Goal: Information Seeking & Learning: Learn about a topic

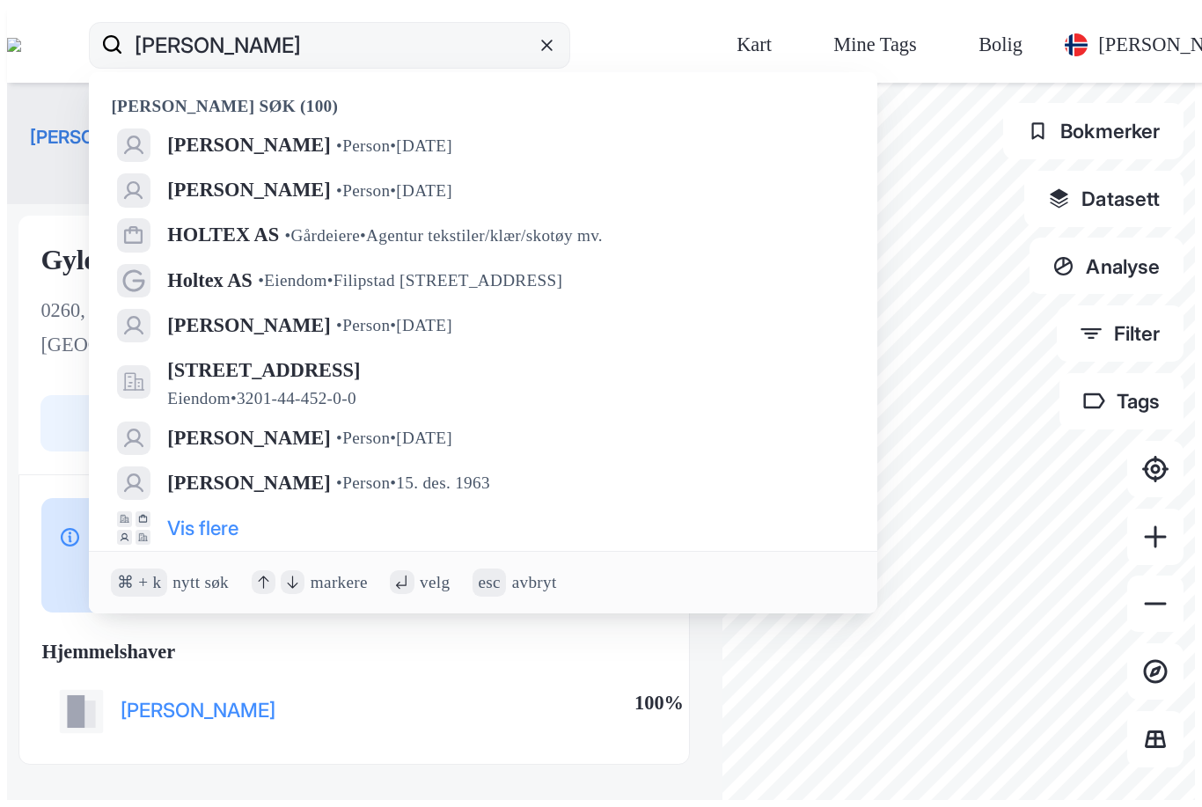
click at [555, 37] on icon at bounding box center [546, 45] width 17 height 17
click at [536, 26] on input "[PERSON_NAME]" at bounding box center [329, 45] width 413 height 56
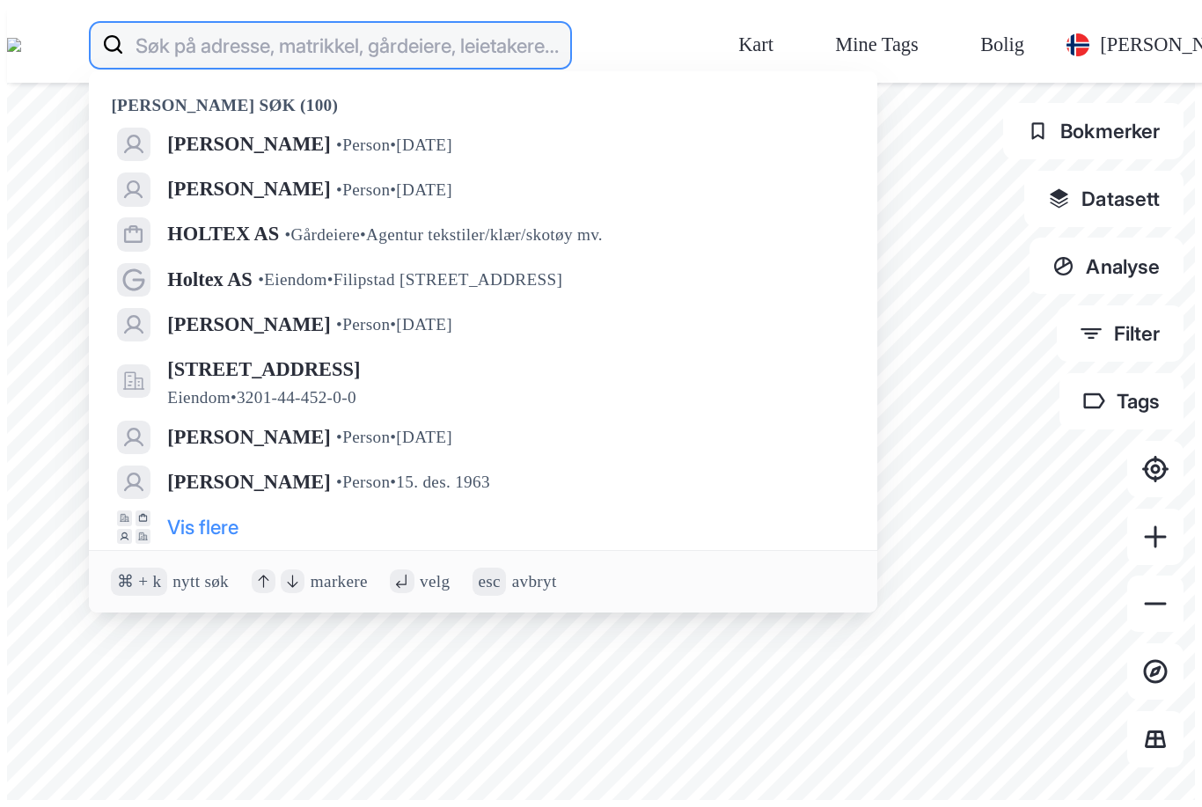
scroll to position [56, 0]
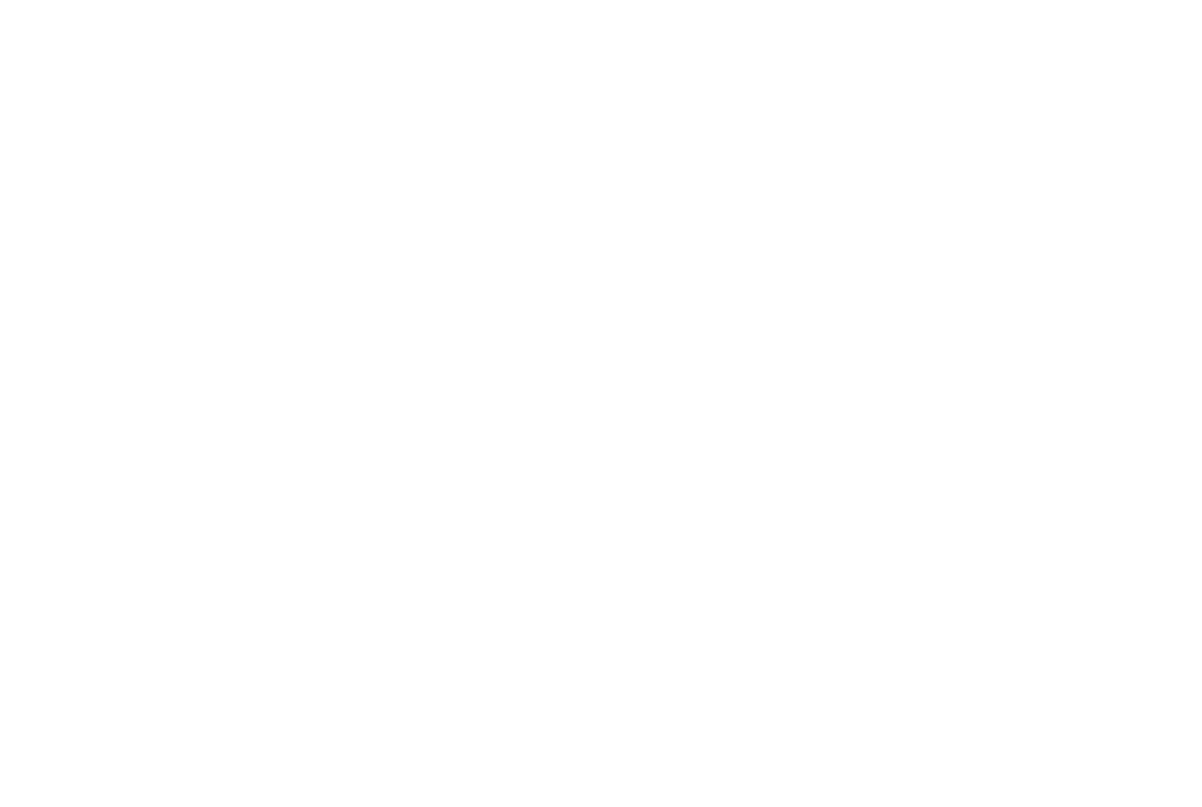
scroll to position [99, 0]
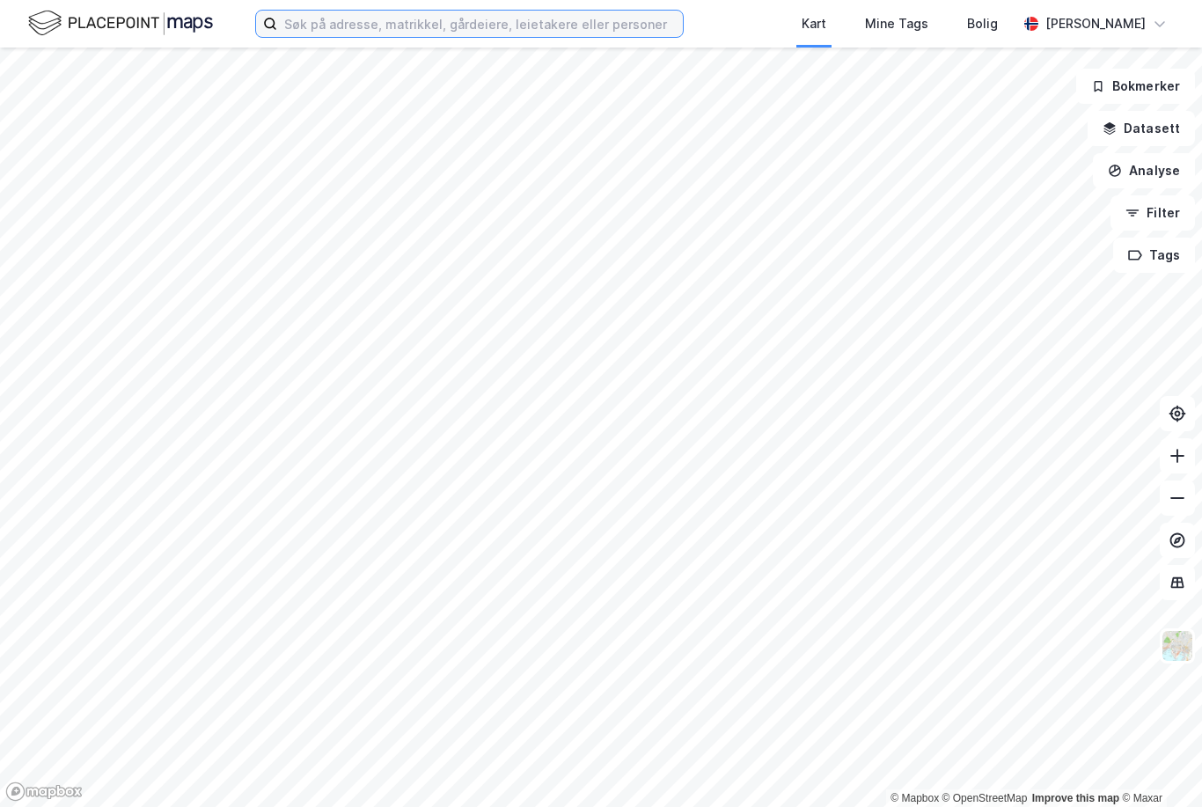
click at [341, 26] on input at bounding box center [480, 24] width 406 height 26
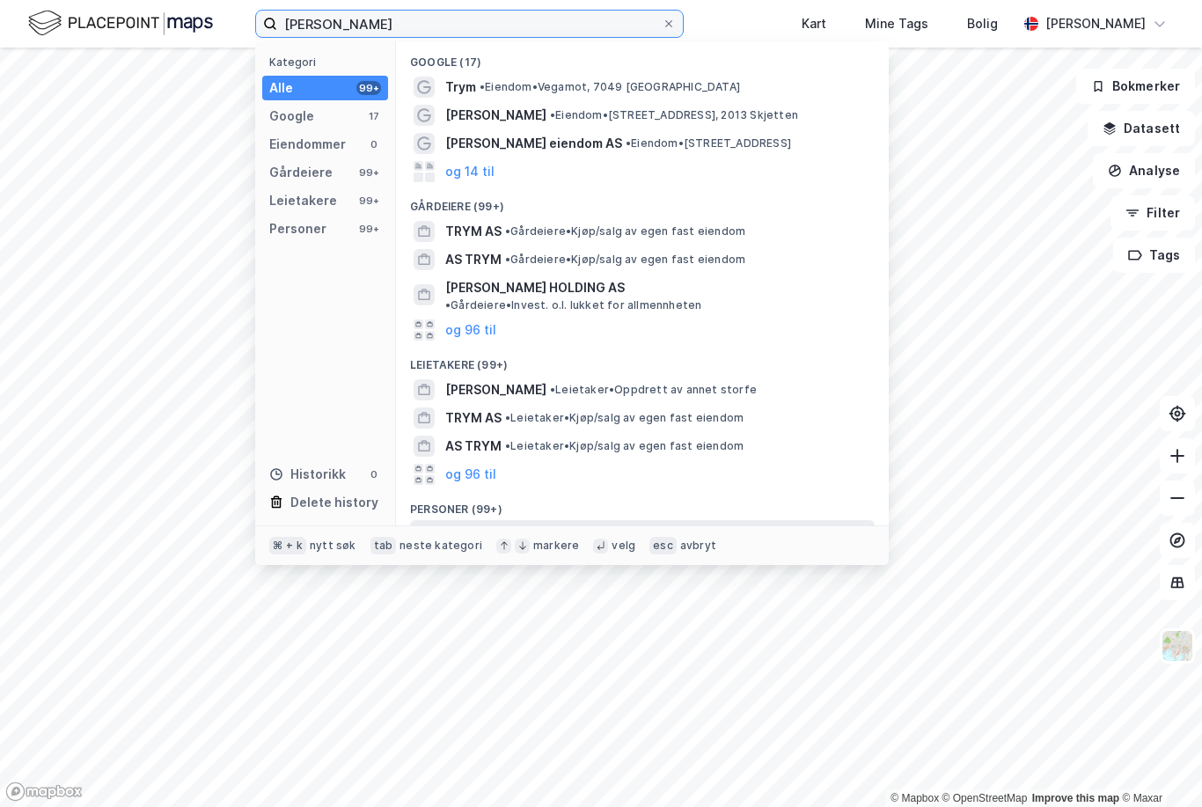
type input "Terje Trym rustad"
click at [546, 523] on span "TERJE TRYM RUSTAD" at bounding box center [495, 533] width 101 height 21
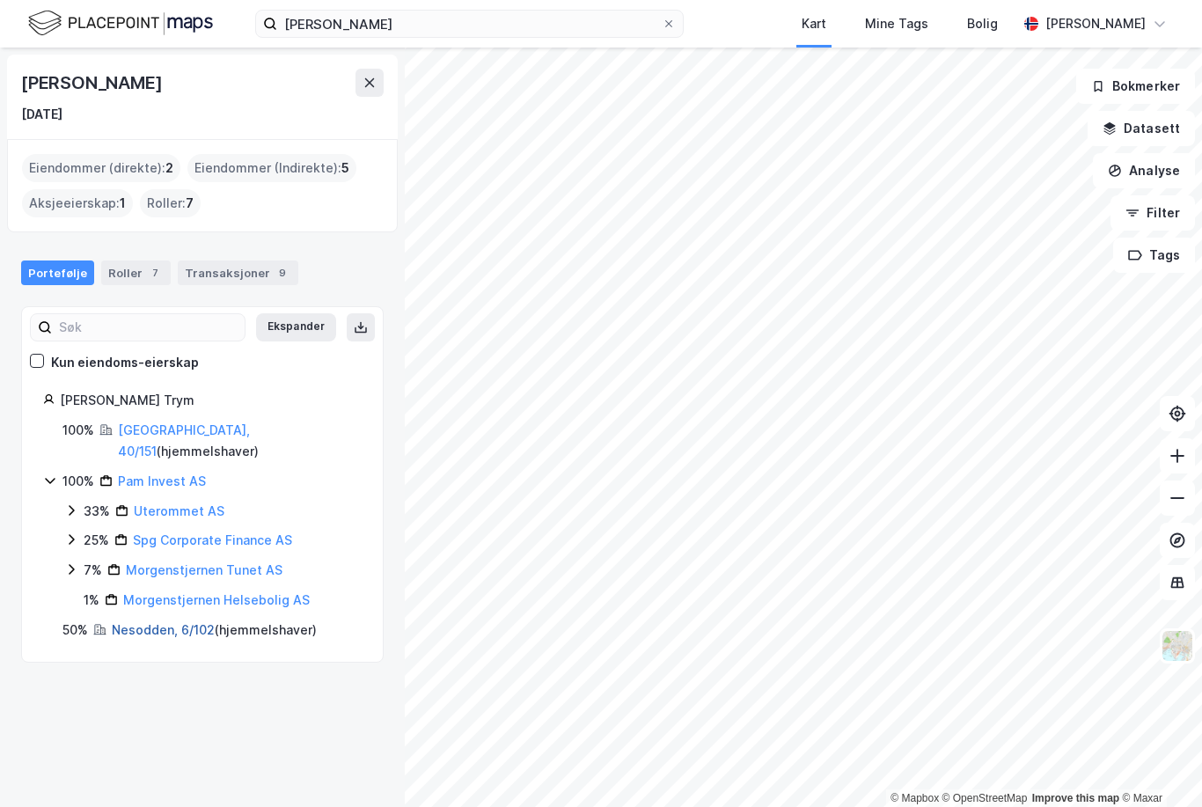
click at [143, 622] on link "Nesodden, 6/102" at bounding box center [163, 629] width 103 height 15
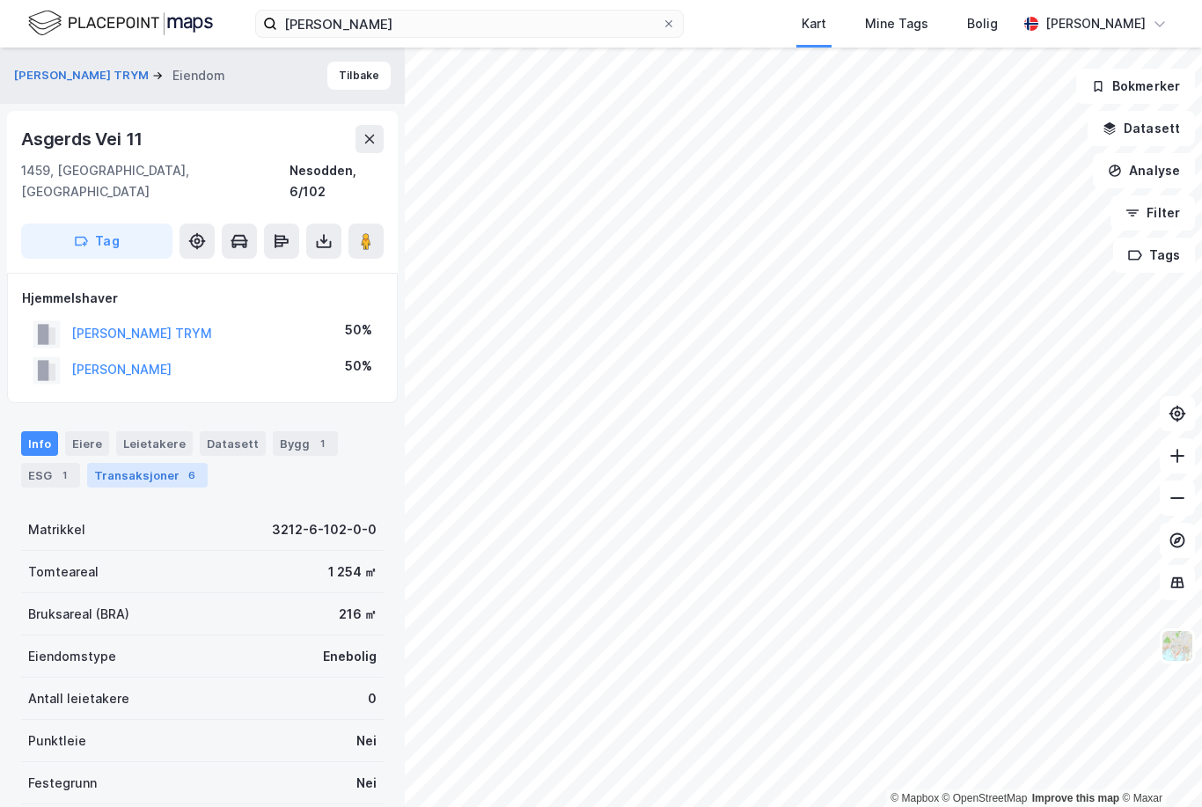
click at [161, 463] on div "Transaksjoner 6" at bounding box center [147, 475] width 121 height 25
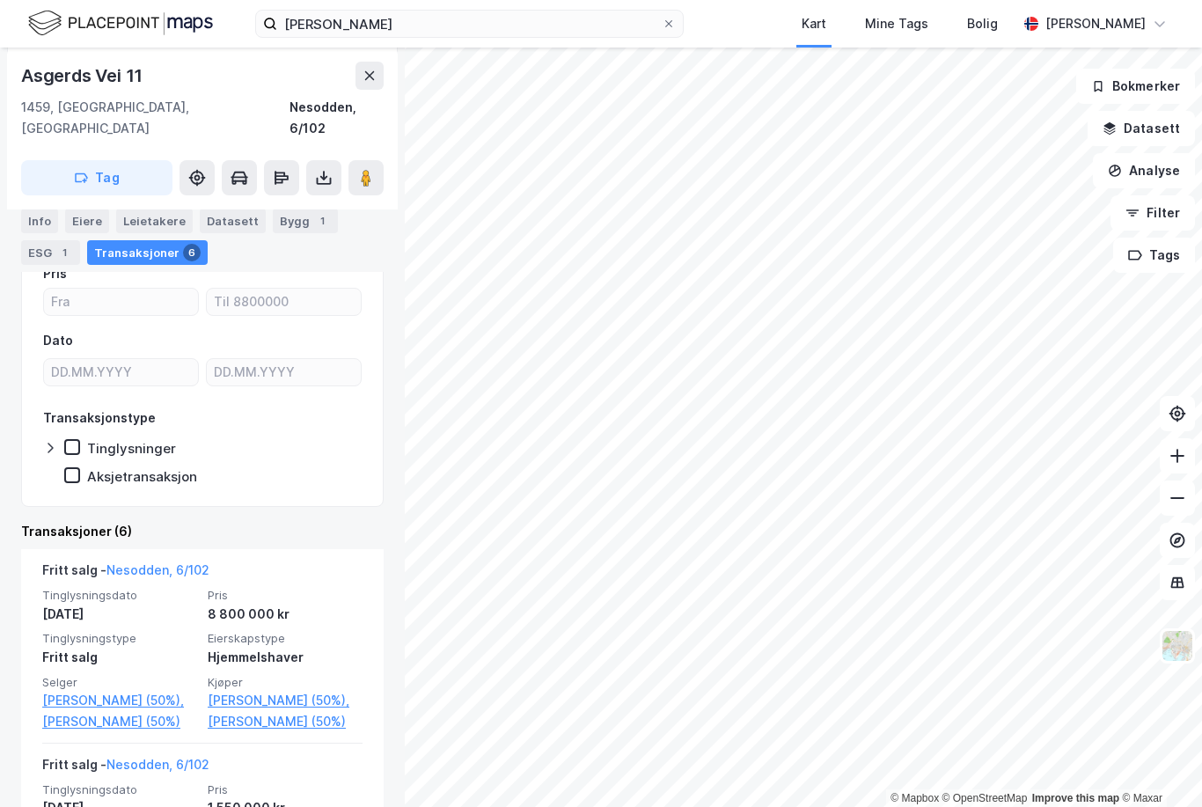
scroll to position [265, 0]
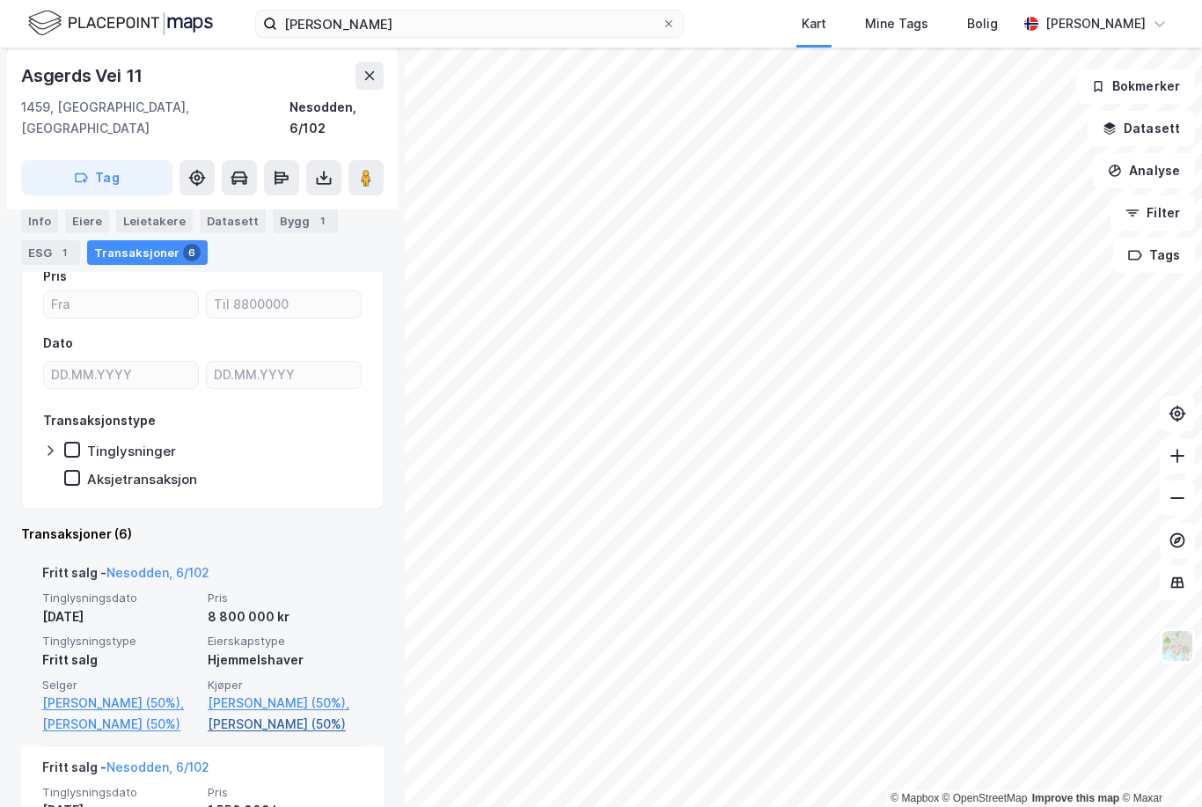
click at [266, 713] on link "Rustad Elisabet (50%)" at bounding box center [285, 723] width 155 height 21
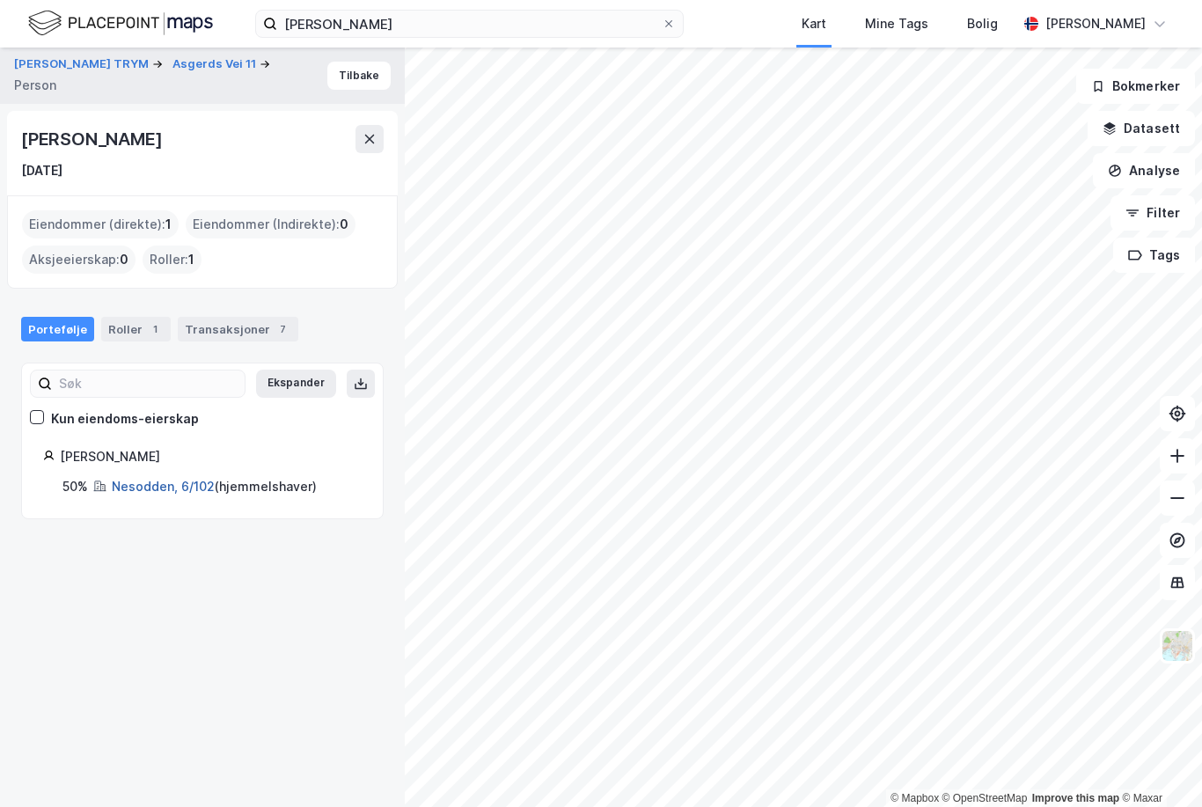
click at [173, 479] on link "Nesodden, 6/102" at bounding box center [163, 486] width 103 height 15
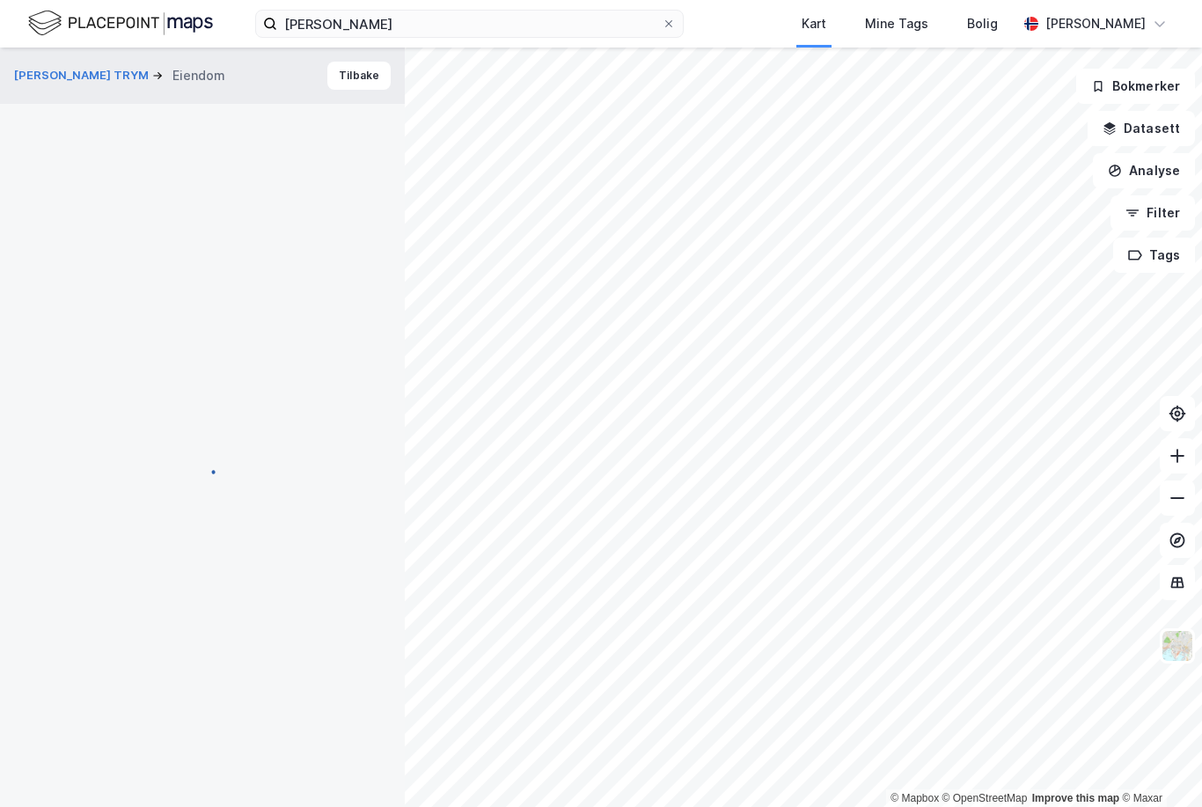
scroll to position [164, 0]
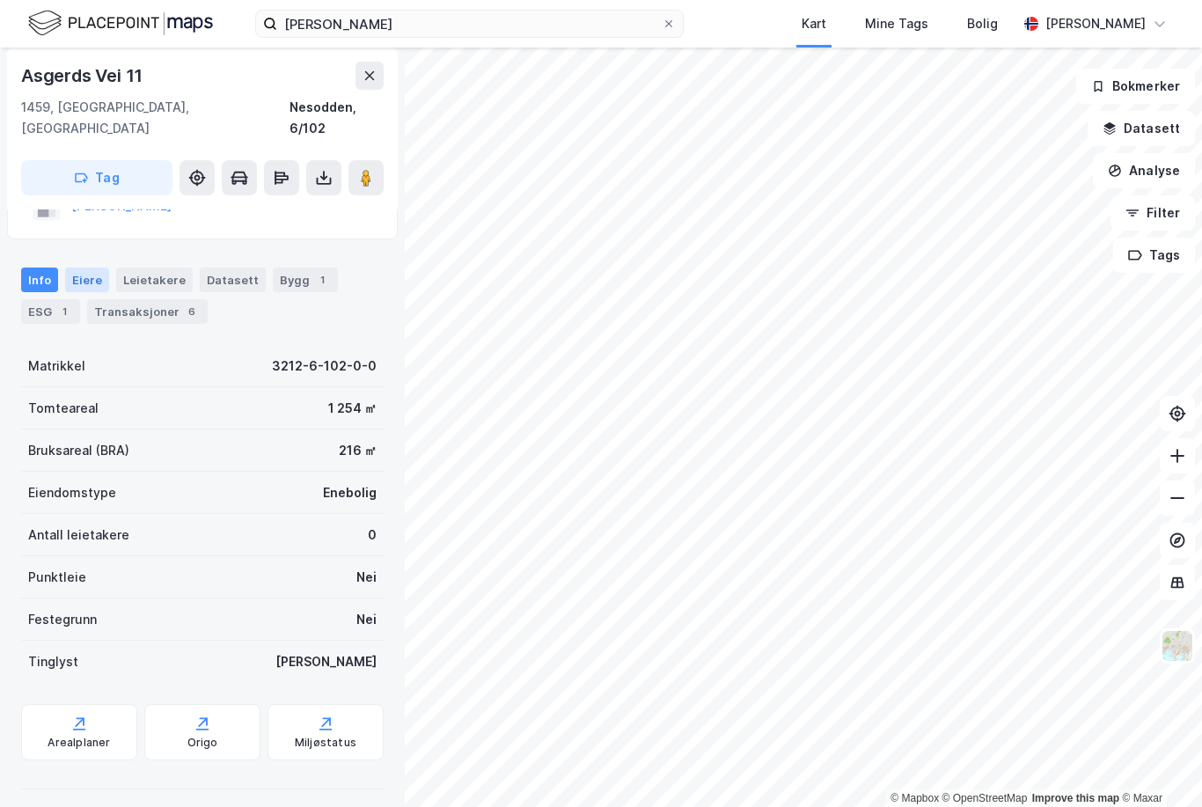
click at [91, 267] on div "Eiere" at bounding box center [87, 279] width 44 height 25
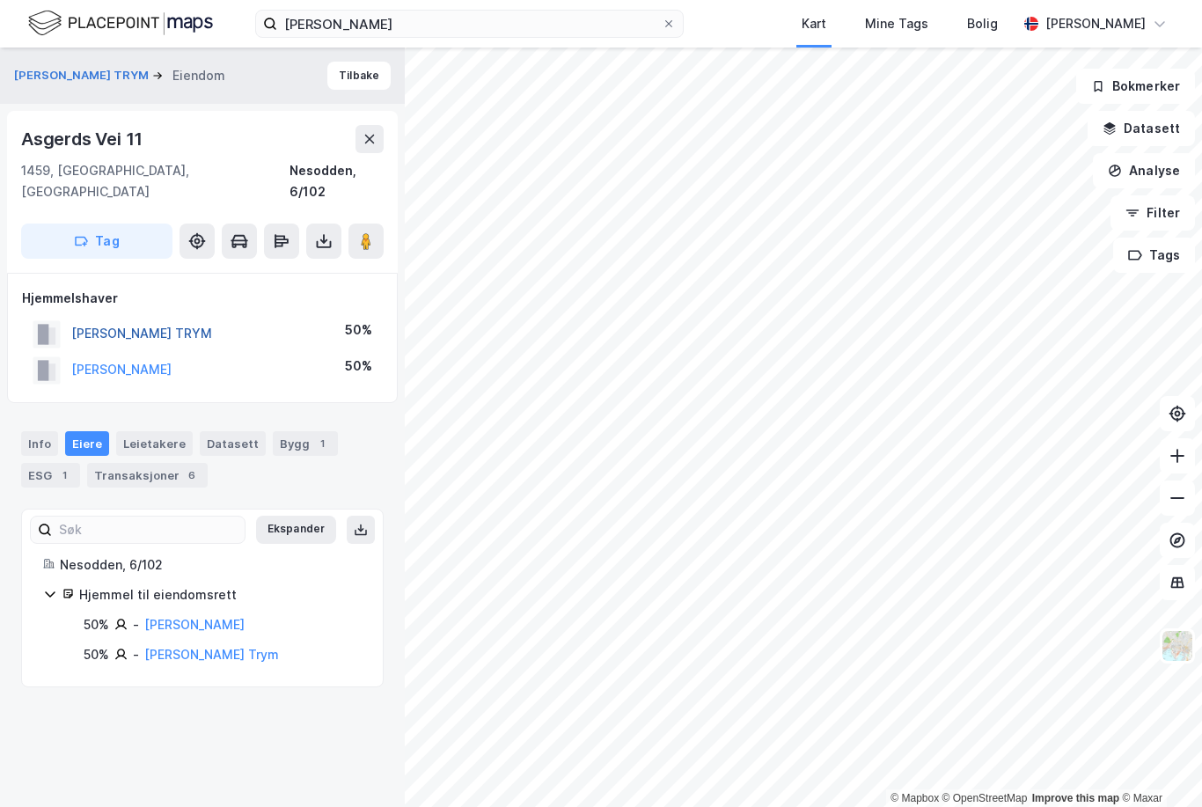
click at [0, 0] on button "RUSTAD TERJE TRYM" at bounding box center [0, 0] width 0 height 0
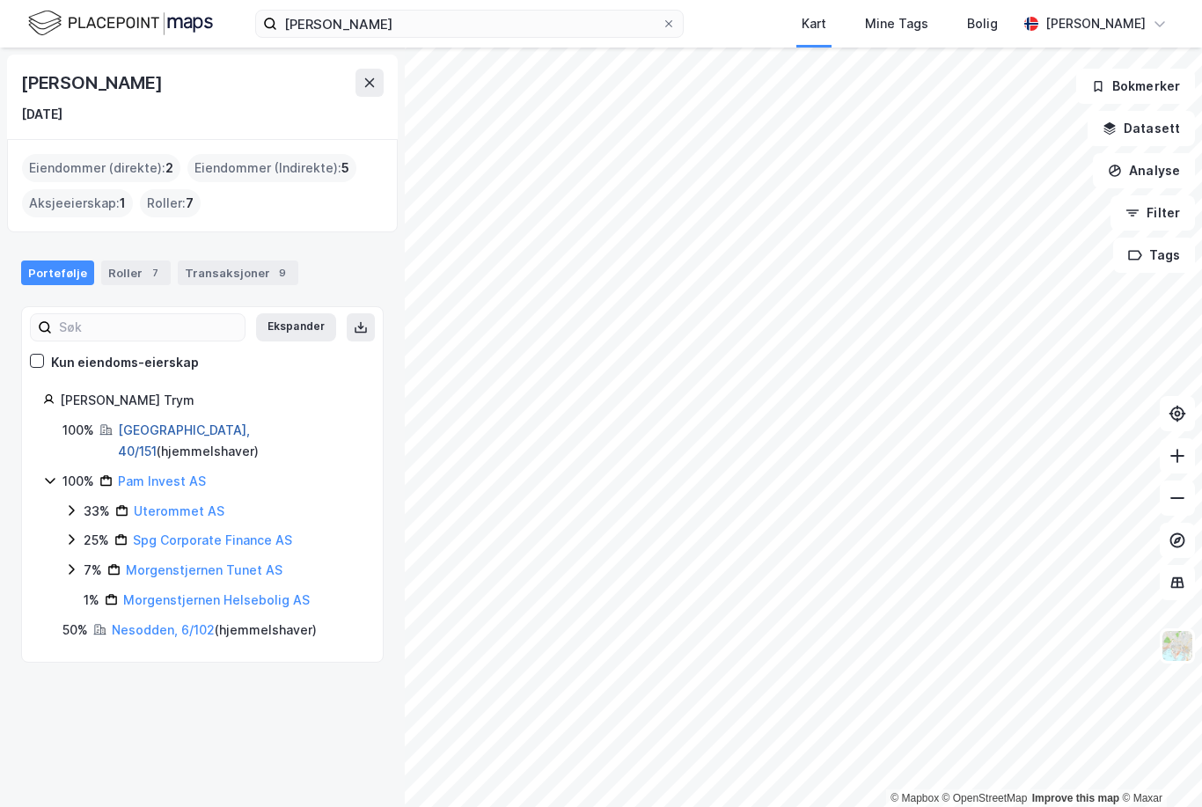
click at [172, 422] on link "Lillehammer, 40/151" at bounding box center [184, 440] width 132 height 36
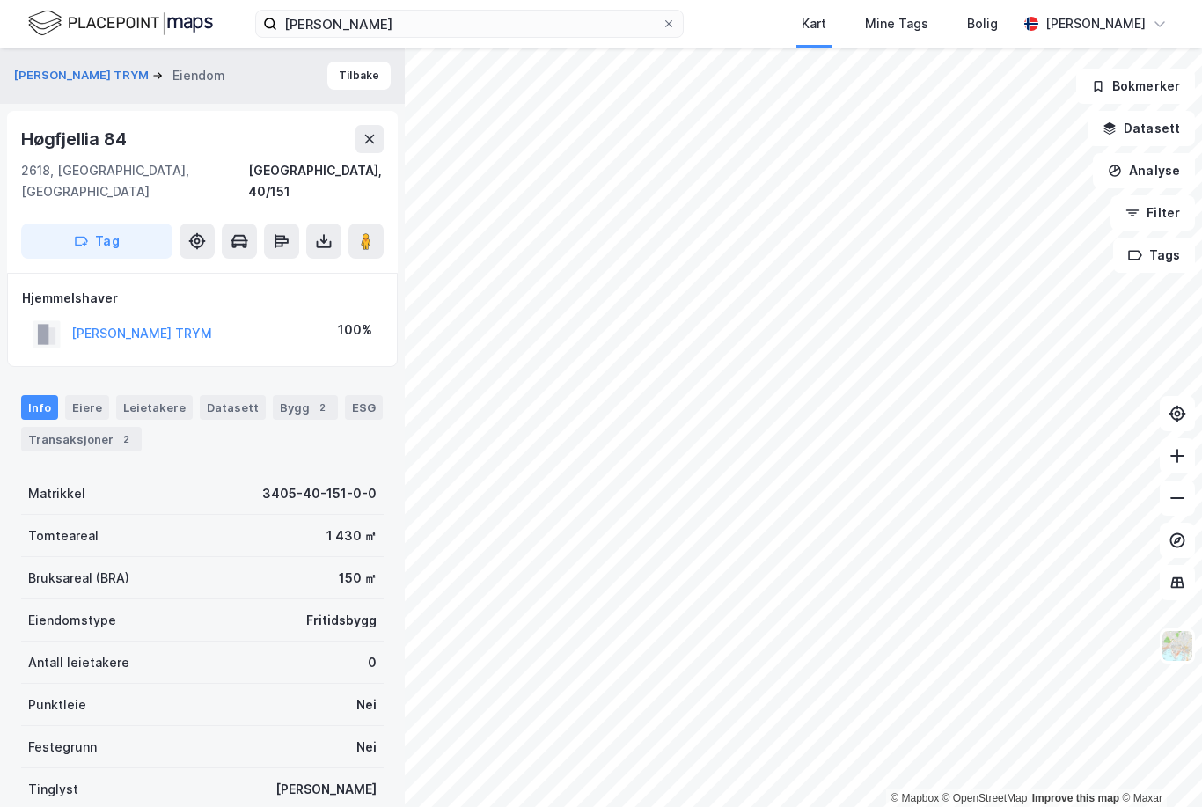
scroll to position [59, 0]
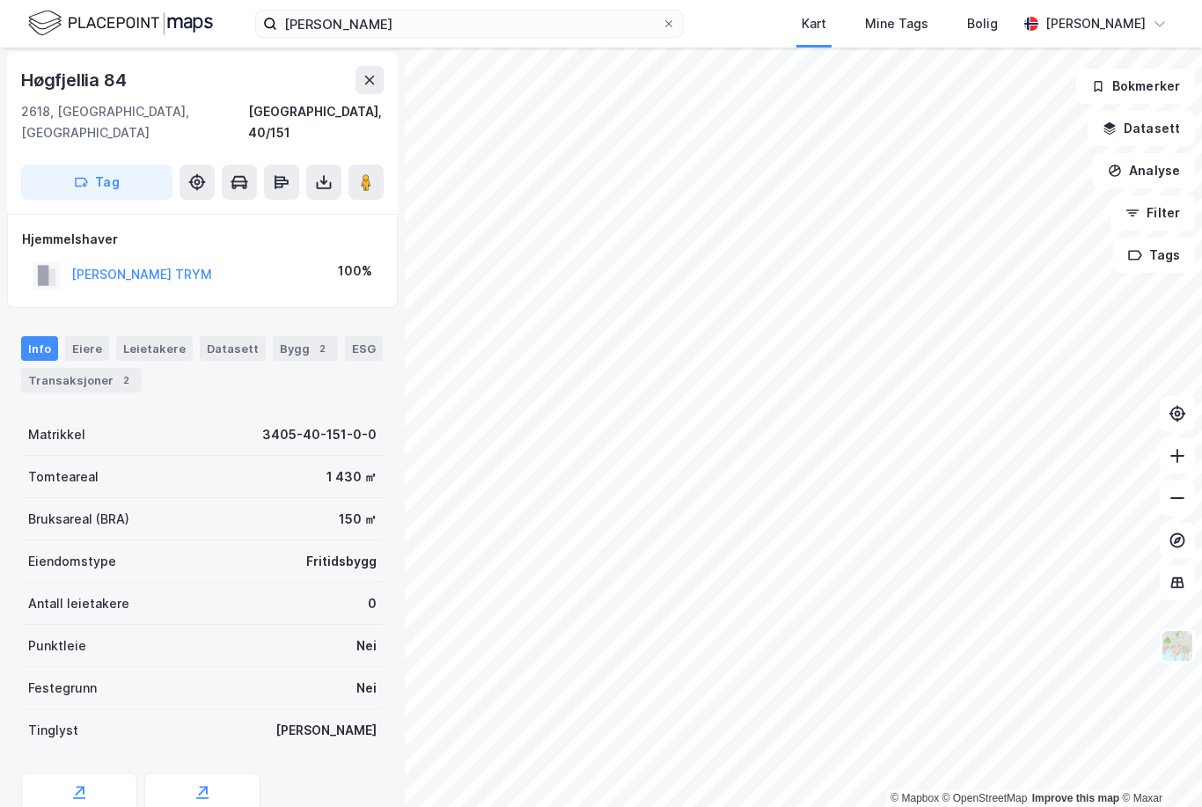
scroll to position [3, 0]
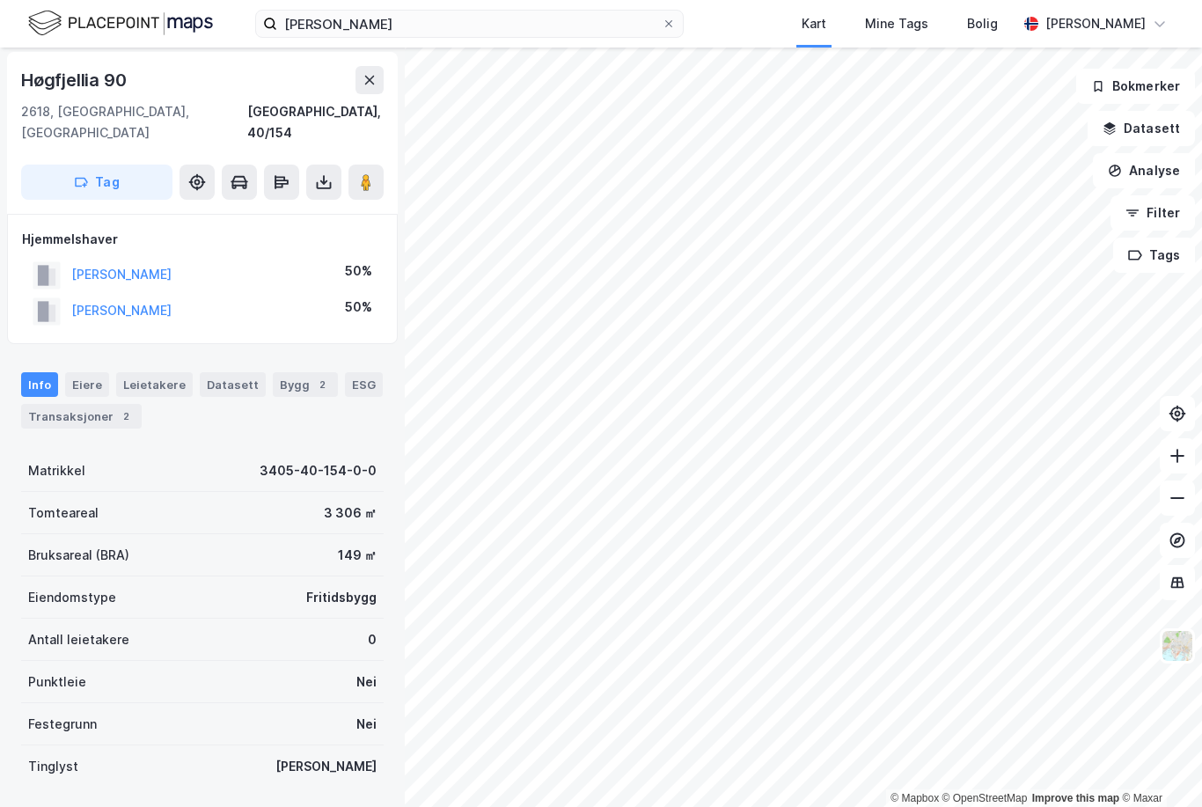
scroll to position [3, 0]
click at [0, 0] on button "KRISTIANSEN LARS ROBERT" at bounding box center [0, 0] width 0 height 0
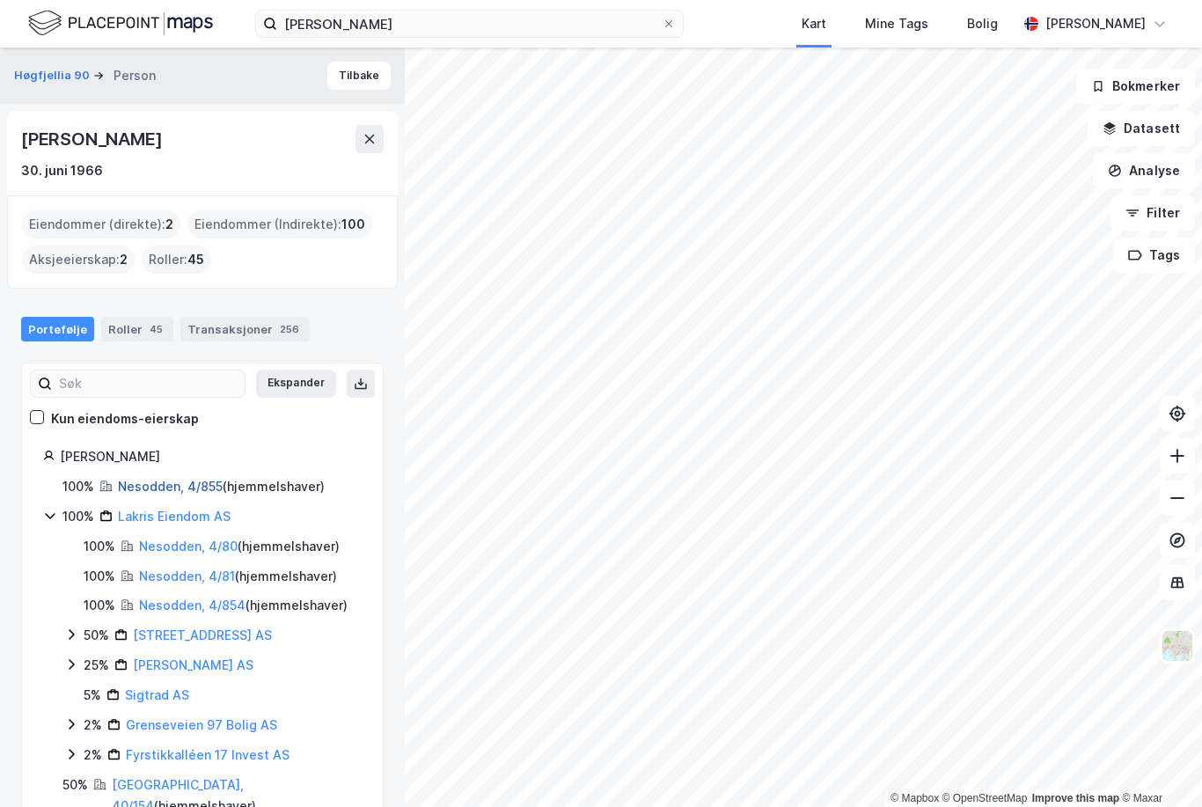
click at [161, 479] on link "Nesodden, 4/855" at bounding box center [170, 486] width 105 height 15
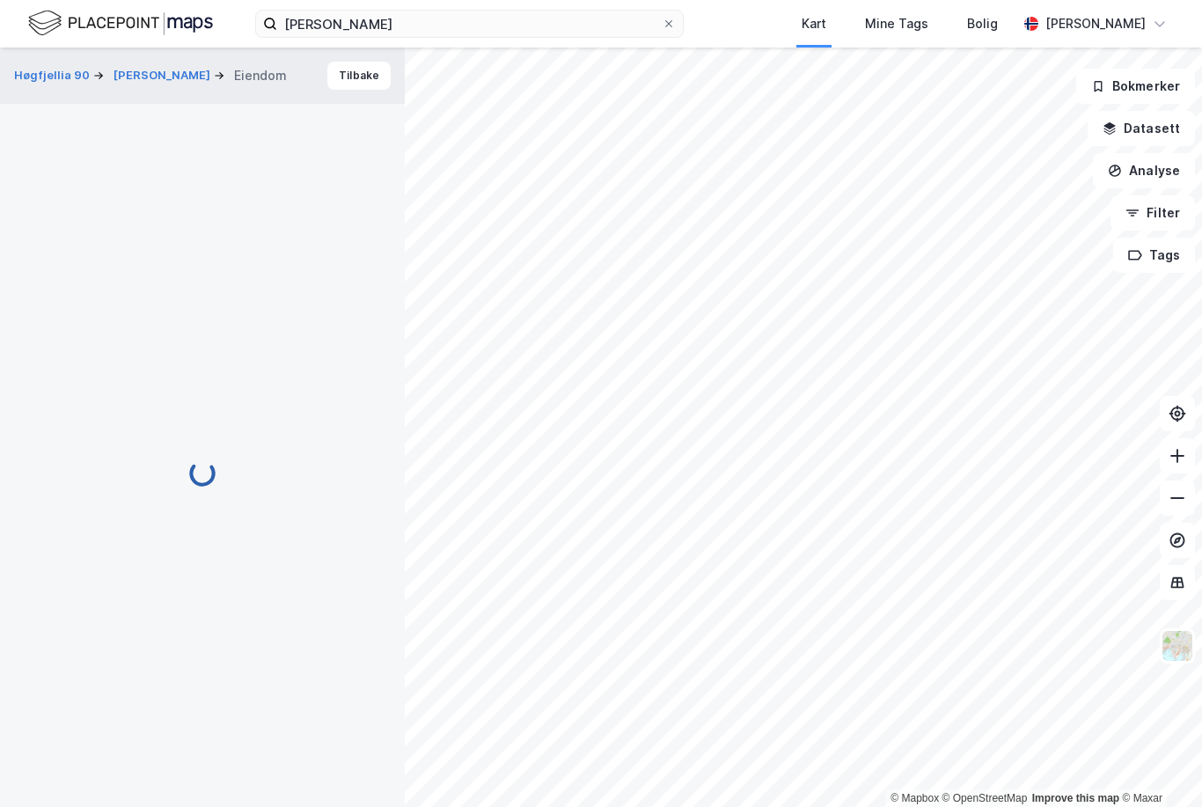
scroll to position [3, 0]
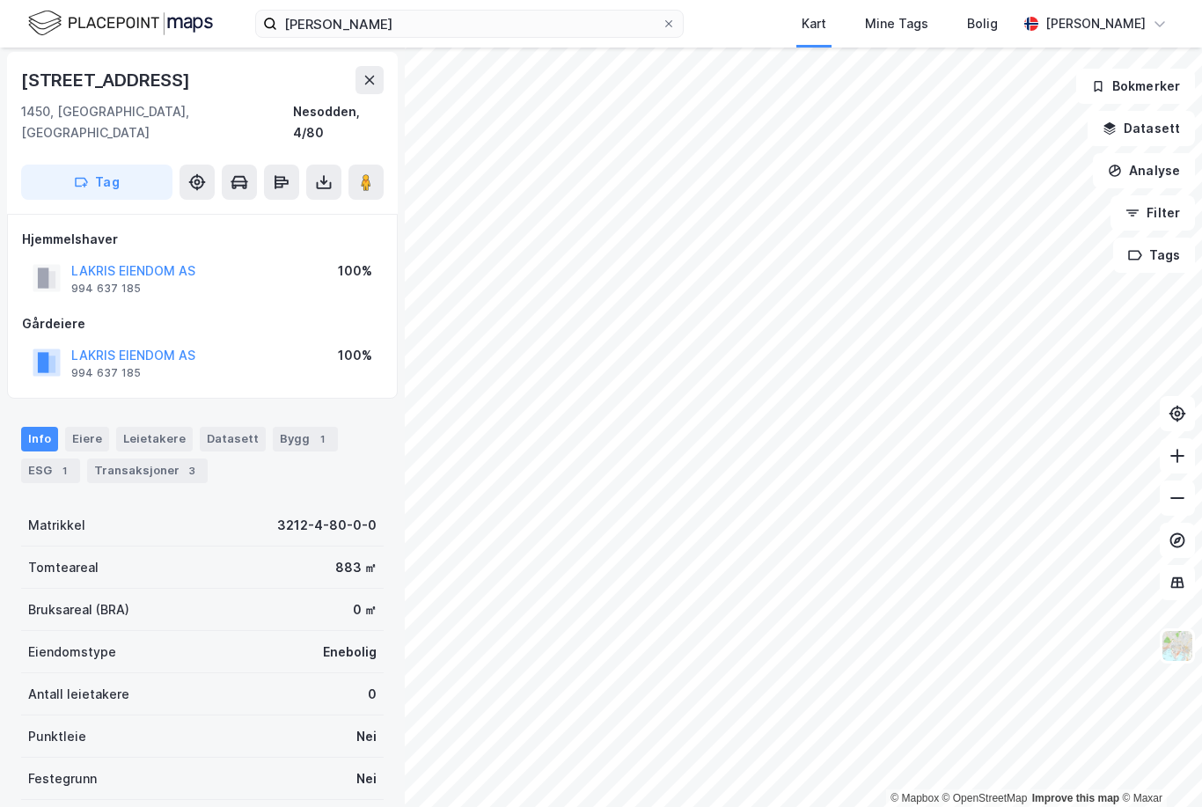
scroll to position [3, 0]
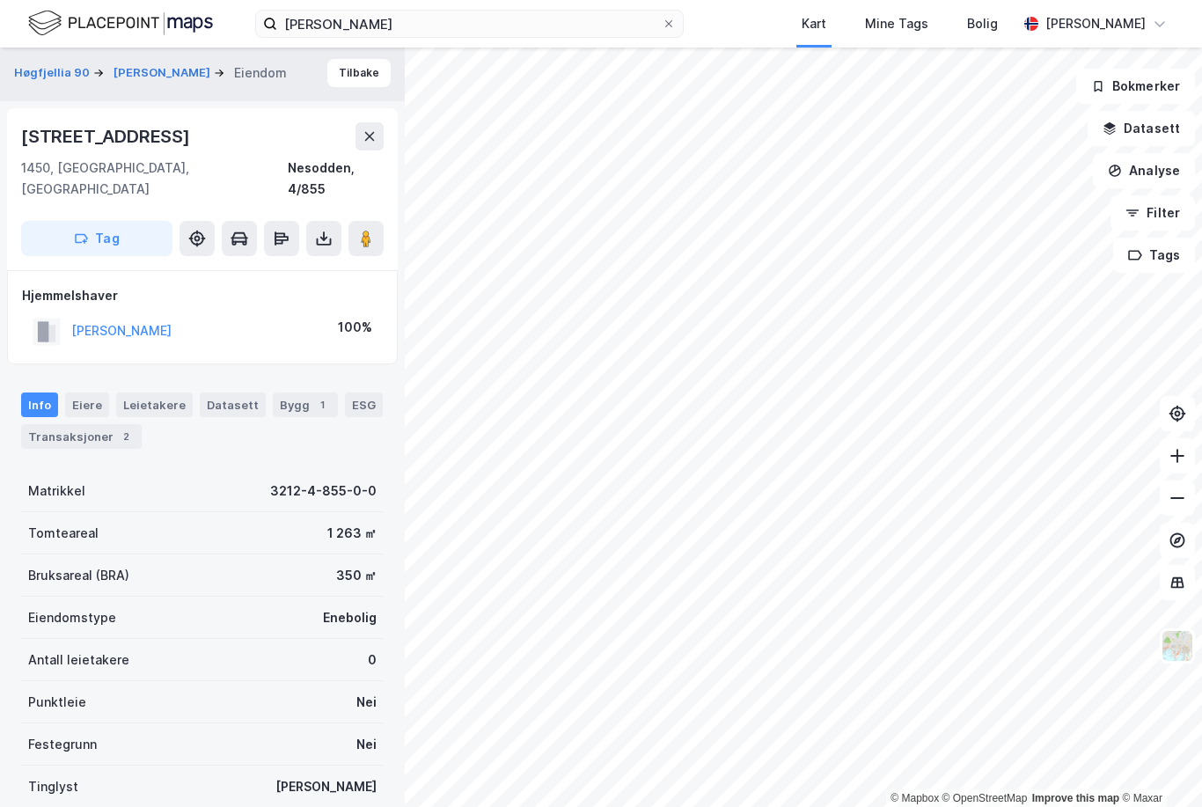
scroll to position [3, 0]
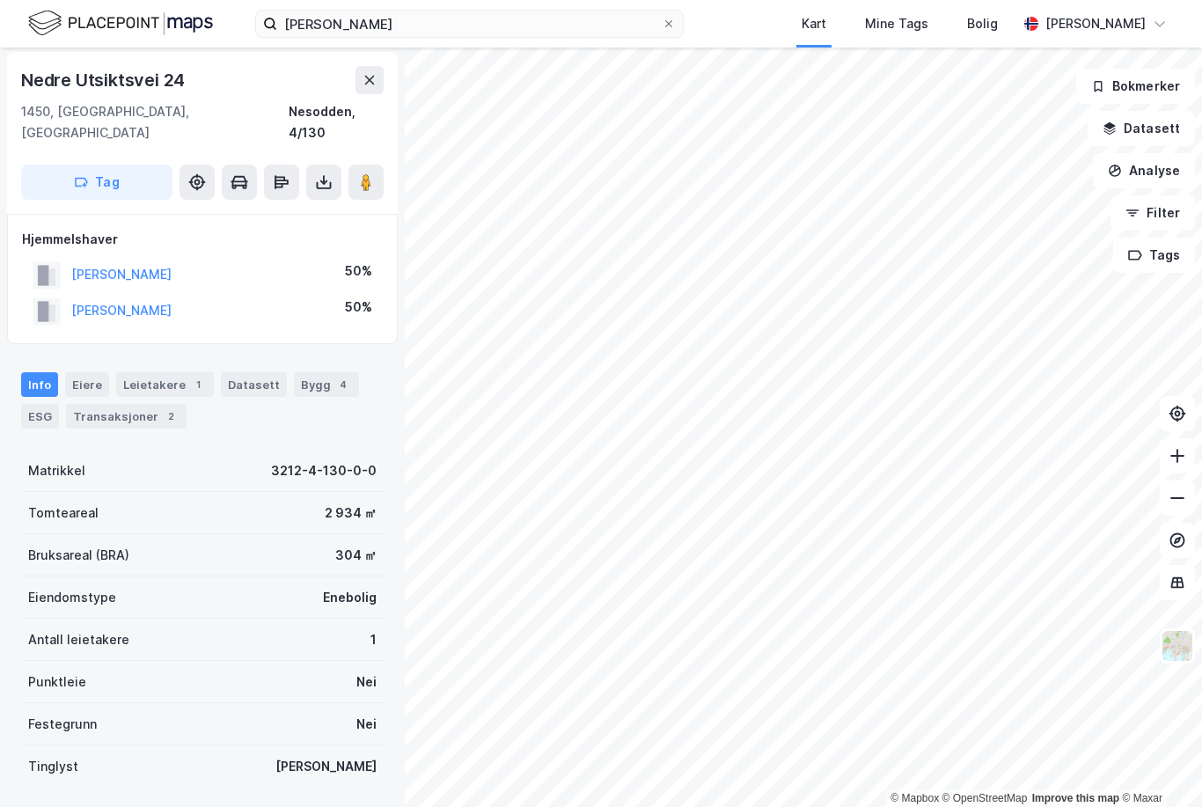
scroll to position [3, 0]
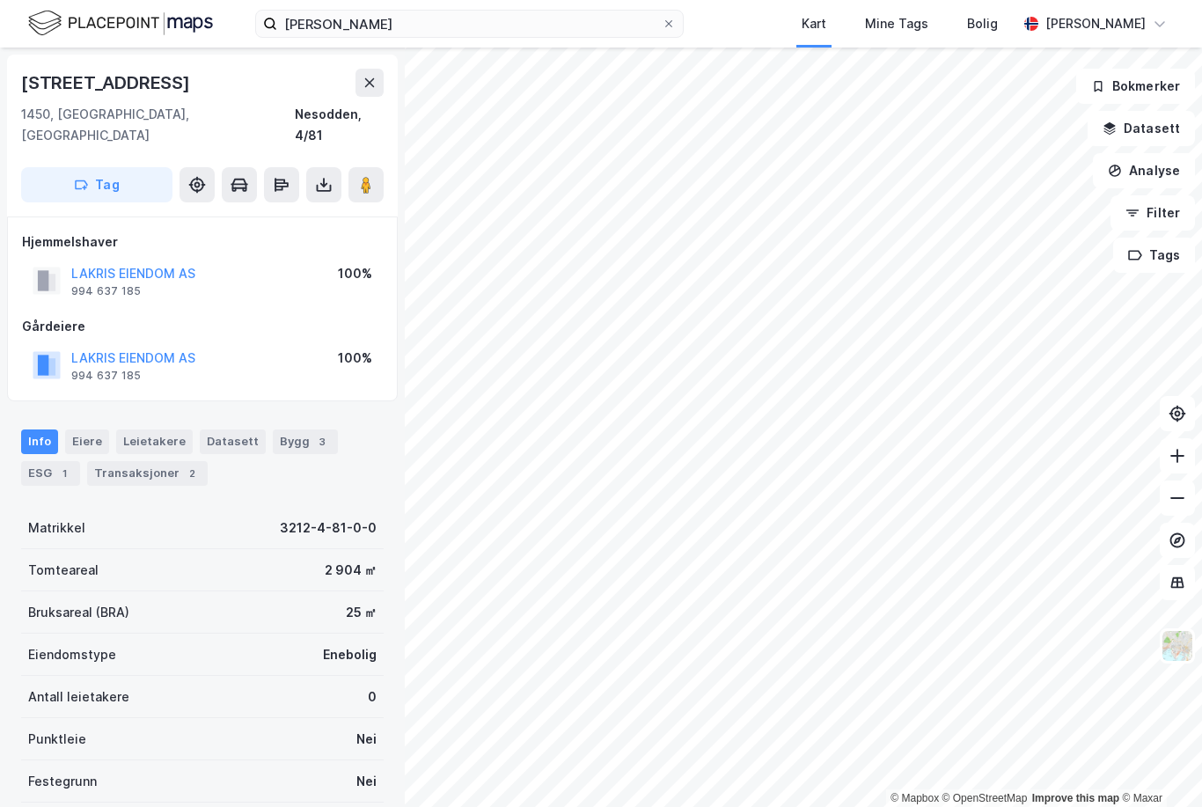
scroll to position [3, 0]
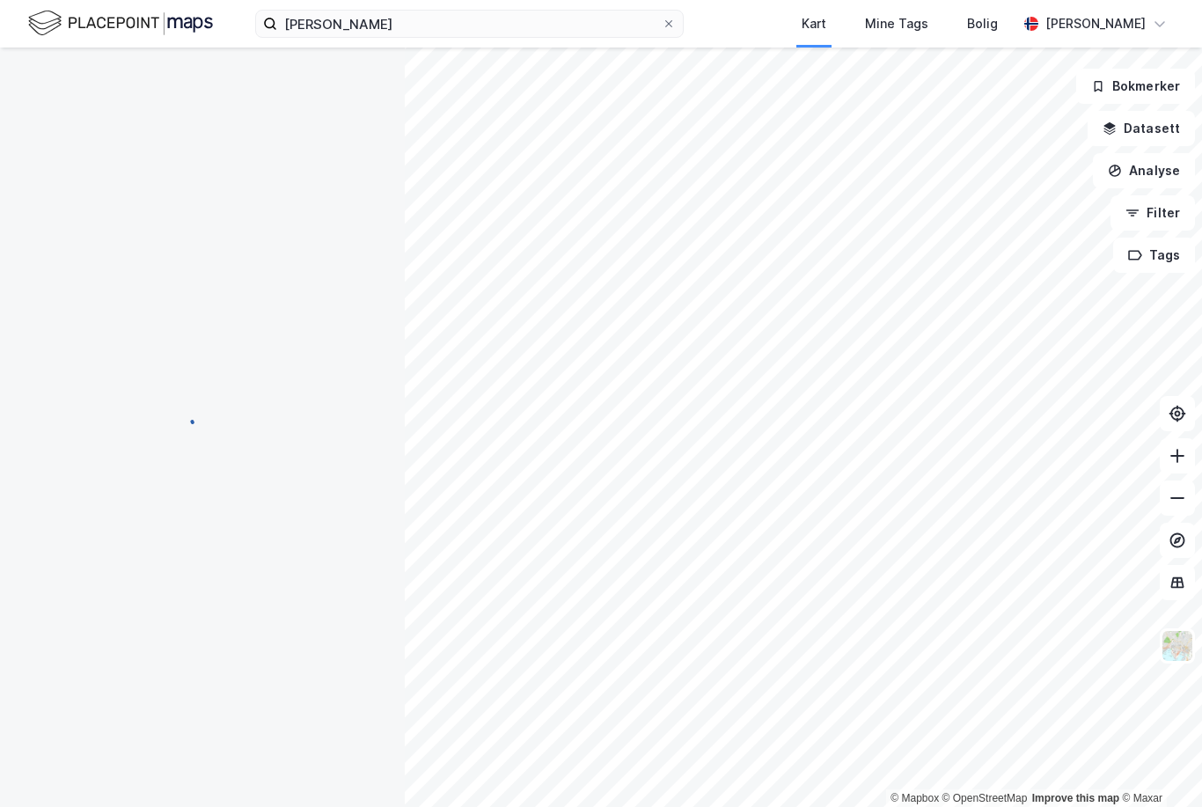
scroll to position [3, 0]
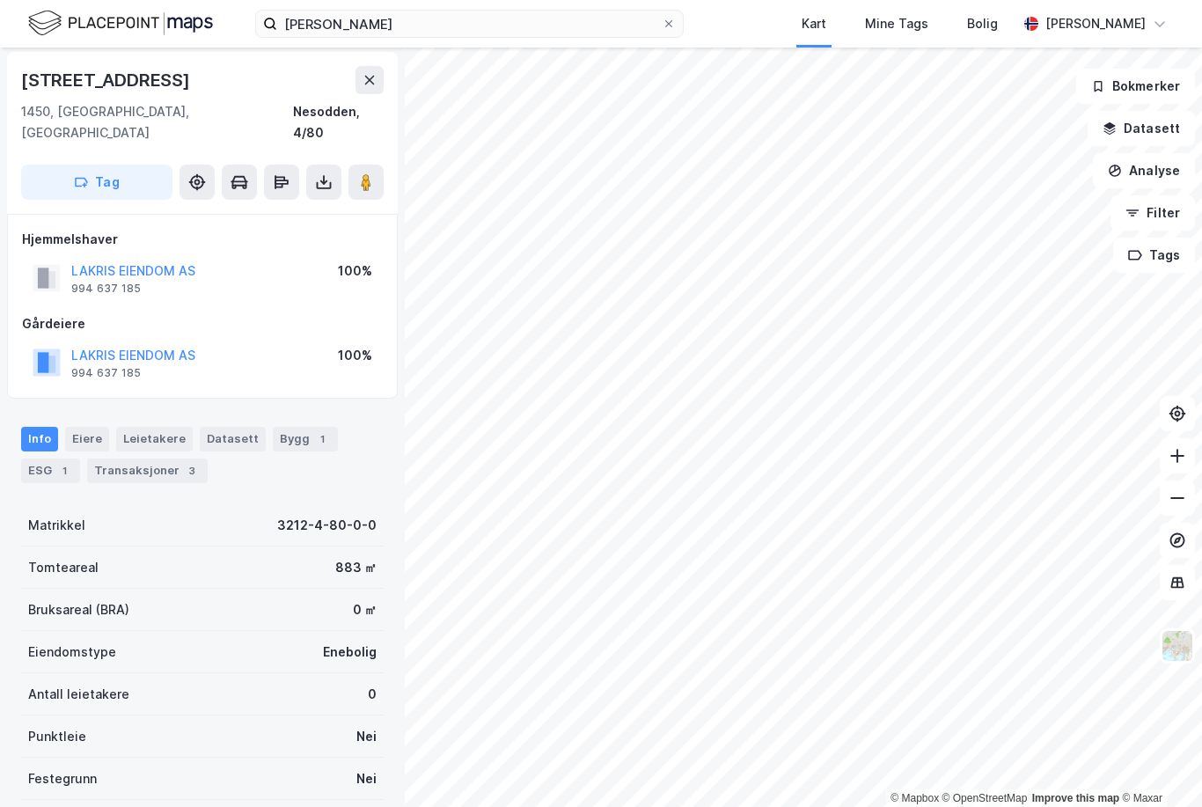
scroll to position [3, 0]
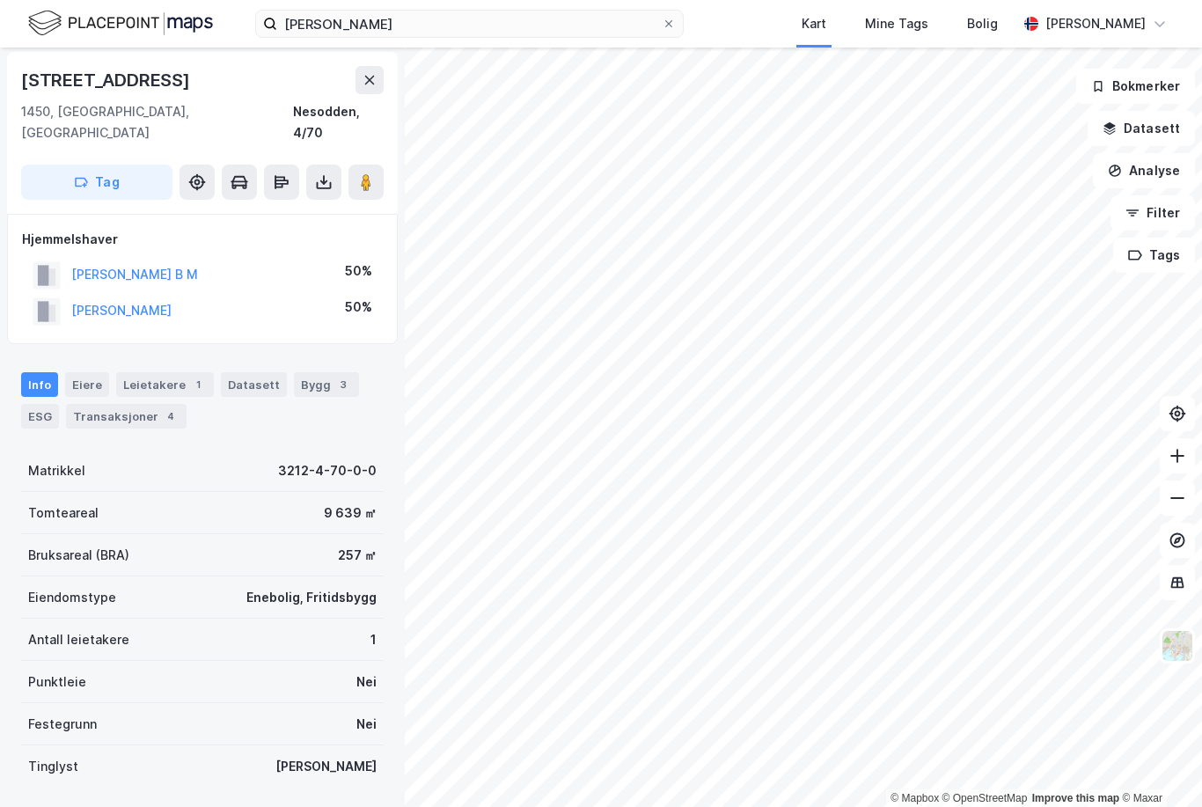
scroll to position [3, 0]
click at [159, 404] on div "Transaksjoner 4" at bounding box center [147, 416] width 121 height 25
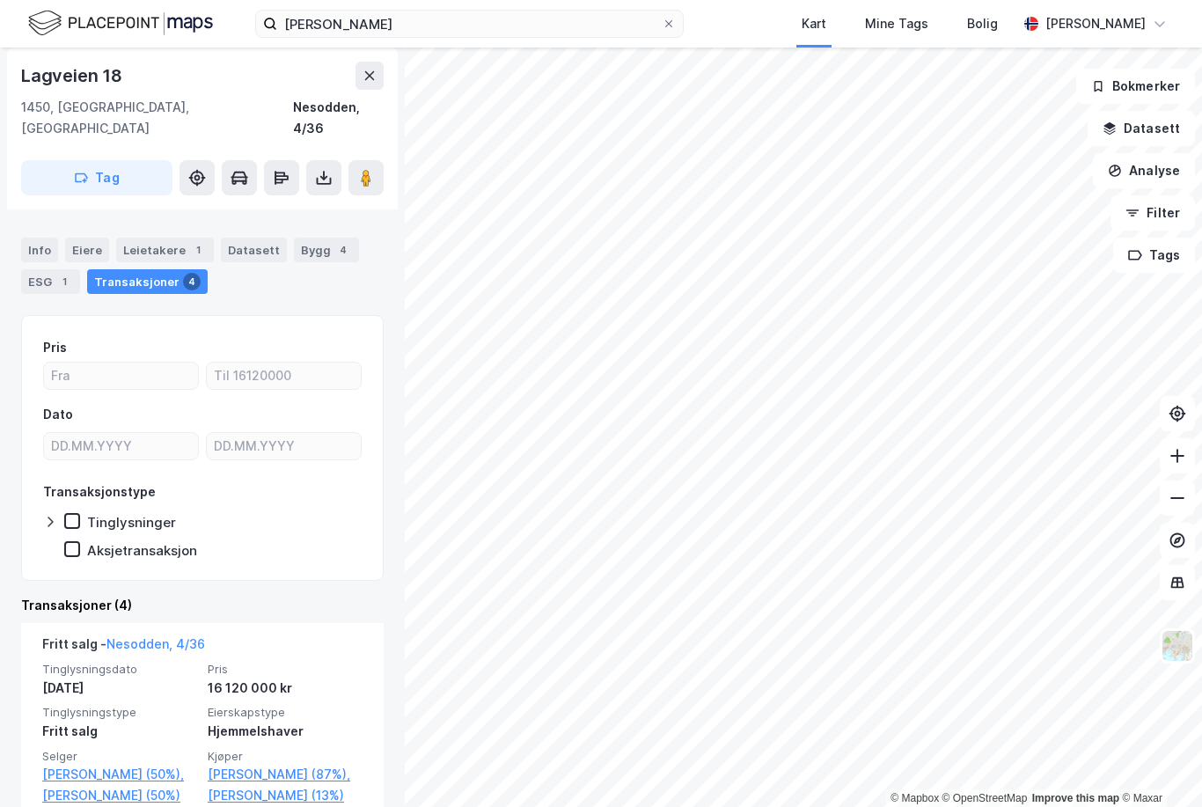
scroll to position [188, 0]
